Goal: Transaction & Acquisition: Purchase product/service

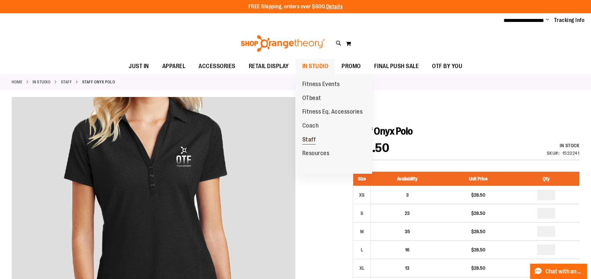
click at [316, 138] on link "Staff" at bounding box center [308, 140] width 27 height 14
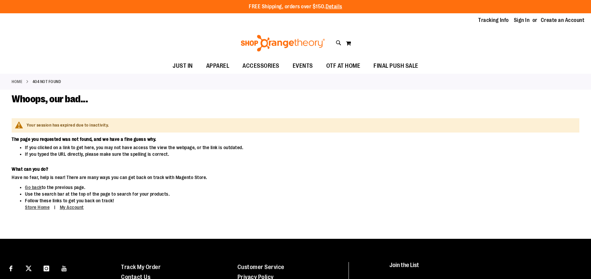
type input "**********"
click at [520, 20] on link "Sign In" at bounding box center [521, 20] width 16 height 7
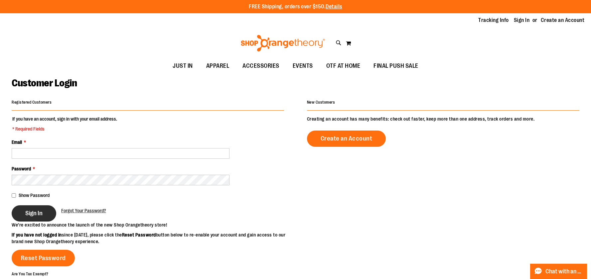
type input "**********"
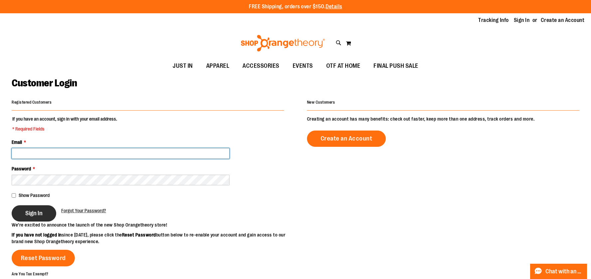
type input "**********"
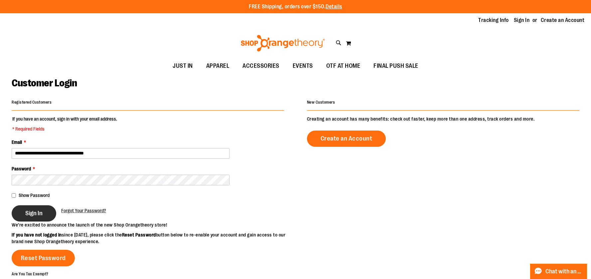
click at [37, 212] on span "Sign In" at bounding box center [33, 213] width 17 height 7
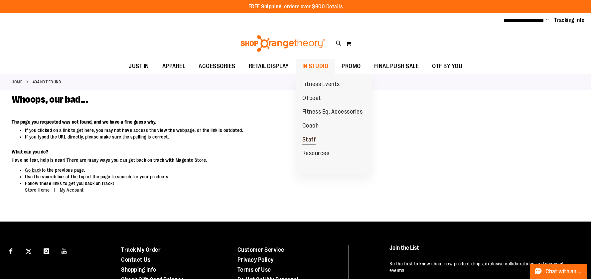
type input "**********"
click at [316, 137] on link "Staff" at bounding box center [308, 140] width 27 height 14
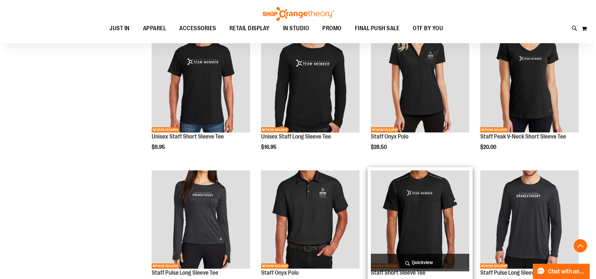
scroll to position [236, 0]
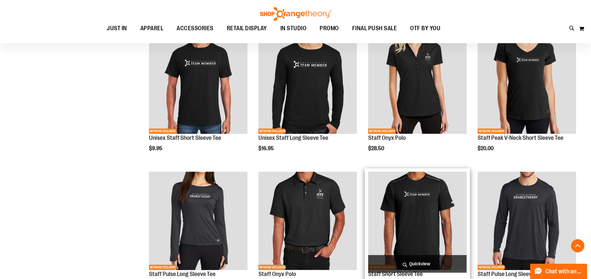
type input "**********"
click at [406, 264] on span "Quickview" at bounding box center [417, 264] width 98 height 18
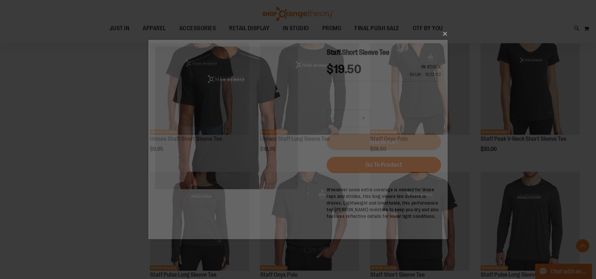
scroll to position [0, 0]
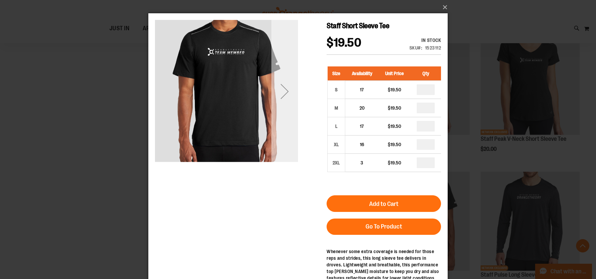
click at [273, 98] on div "Next" at bounding box center [284, 91] width 27 height 27
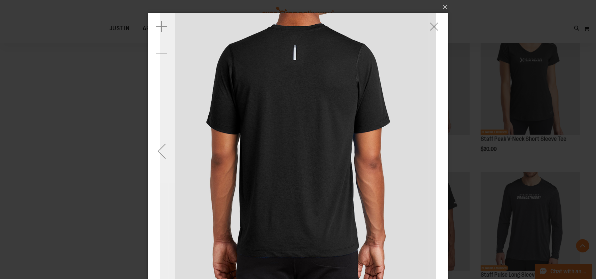
click at [160, 155] on div "Previous" at bounding box center [161, 151] width 27 height 27
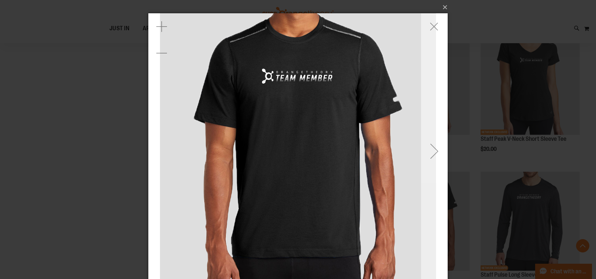
click at [434, 140] on div "Next" at bounding box center [434, 151] width 27 height 27
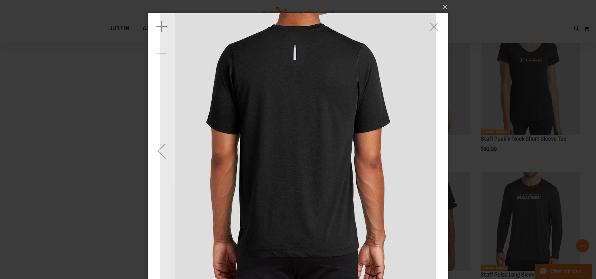
click at [297, 50] on img "carousel" at bounding box center [298, 151] width 276 height 276
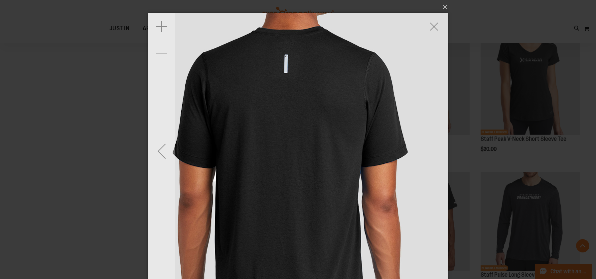
drag, startPoint x: 293, startPoint y: 30, endPoint x: 285, endPoint y: 78, distance: 48.5
click at [285, 101] on img "carousel" at bounding box center [289, 189] width 353 height 353
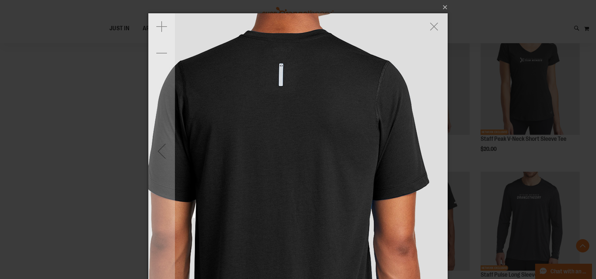
drag, startPoint x: 286, startPoint y: 47, endPoint x: 282, endPoint y: 71, distance: 24.9
click at [282, 71] on img "carousel" at bounding box center [286, 228] width 430 height 430
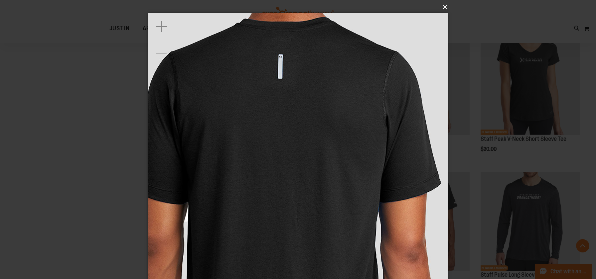
click at [442, 7] on button "×" at bounding box center [299, 7] width 299 height 15
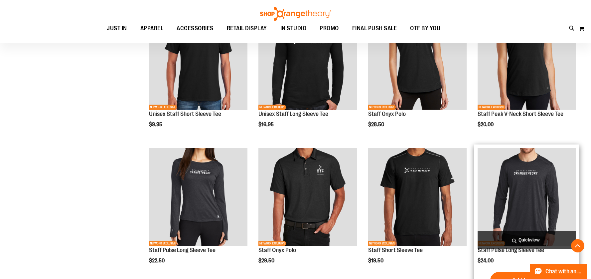
scroll to position [266, 0]
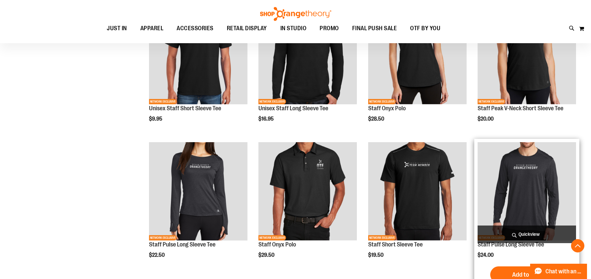
click at [500, 181] on img "product" at bounding box center [526, 191] width 98 height 98
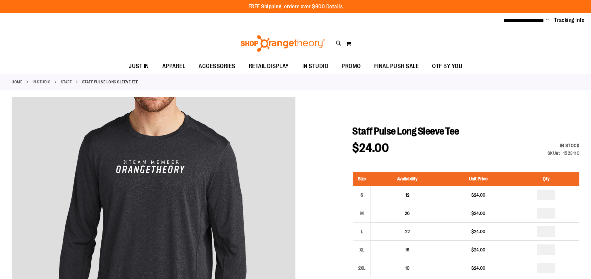
type input "**********"
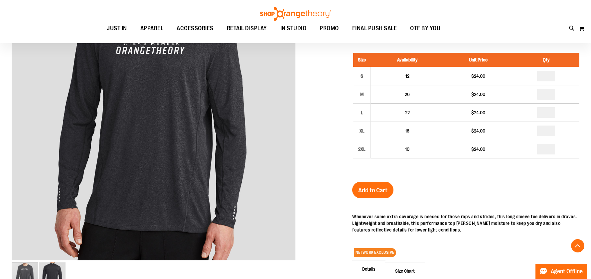
scroll to position [92, 0]
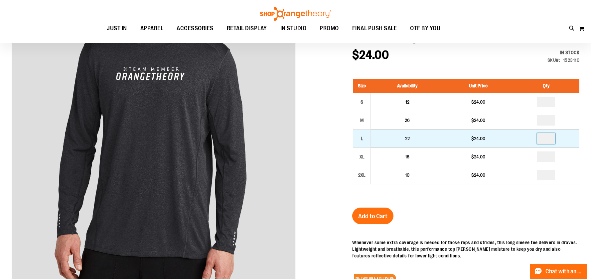
click at [550, 142] on input "number" at bounding box center [546, 138] width 18 height 11
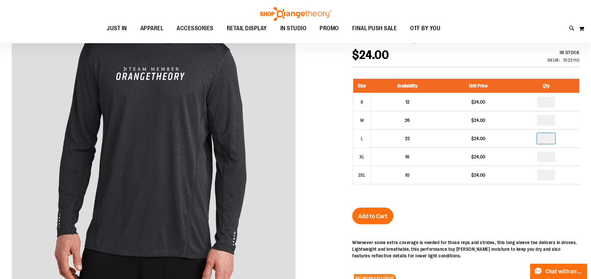
type input "*"
click at [369, 220] on span "Add to Cart" at bounding box center [372, 216] width 29 height 7
click at [384, 216] on span "Add to Cart" at bounding box center [372, 216] width 29 height 7
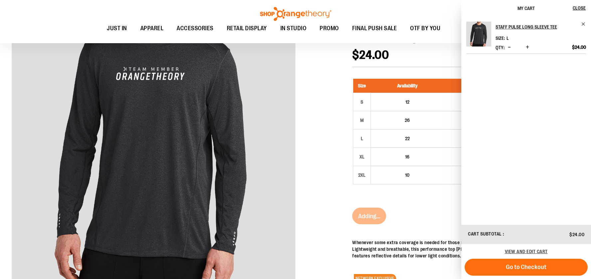
drag, startPoint x: 316, startPoint y: 103, endPoint x: 286, endPoint y: 92, distance: 32.5
click at [307, 99] on div at bounding box center [295, 191] width 567 height 375
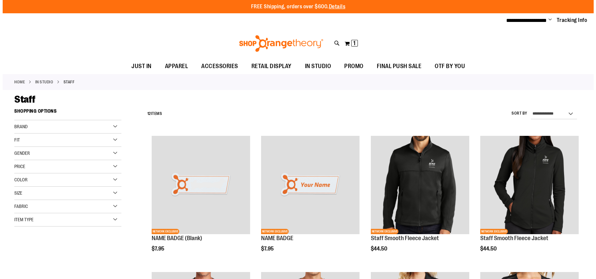
scroll to position [266, 0]
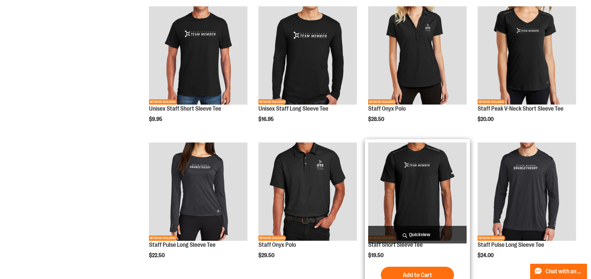
type input "**********"
click at [414, 218] on img "product" at bounding box center [417, 192] width 98 height 98
click at [406, 232] on span "Quickview" at bounding box center [417, 235] width 98 height 18
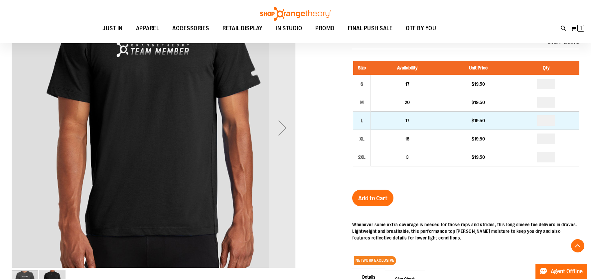
scroll to position [110, 0]
type input "**********"
click at [550, 123] on input "number" at bounding box center [546, 121] width 18 height 11
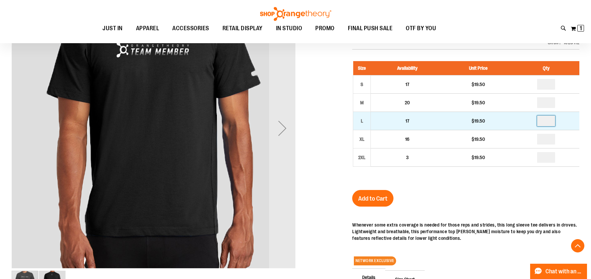
type input "*"
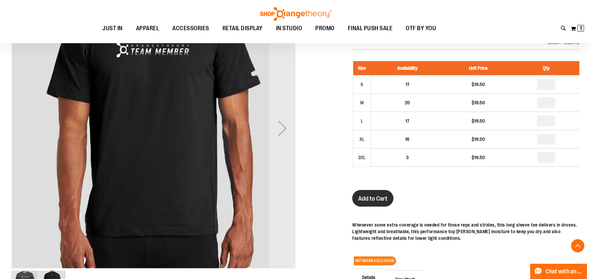
click at [360, 201] on span "Add to Cart" at bounding box center [372, 198] width 29 height 7
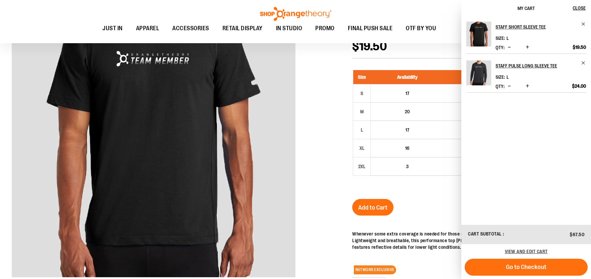
scroll to position [0, 0]
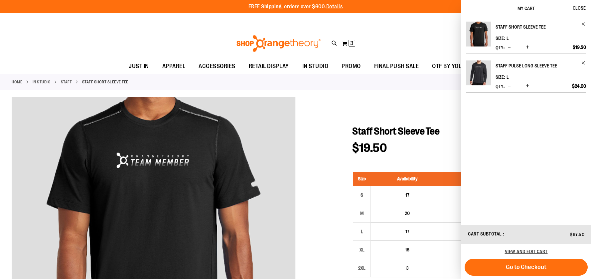
click at [507, 87] on span "Decrease product quantity" at bounding box center [508, 86] width 3 height 7
click at [519, 189] on div "Staff Short Sleeve Tee Size L Qty * Update" at bounding box center [526, 121] width 130 height 208
click at [583, 9] on span "Close" at bounding box center [578, 7] width 13 height 5
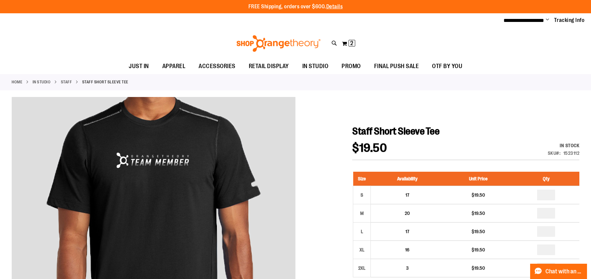
click at [529, 83] on div "Home IN STUDIO Staff Staff Short Sleeve Tee" at bounding box center [295, 82] width 591 height 16
